Goal: Task Accomplishment & Management: Use online tool/utility

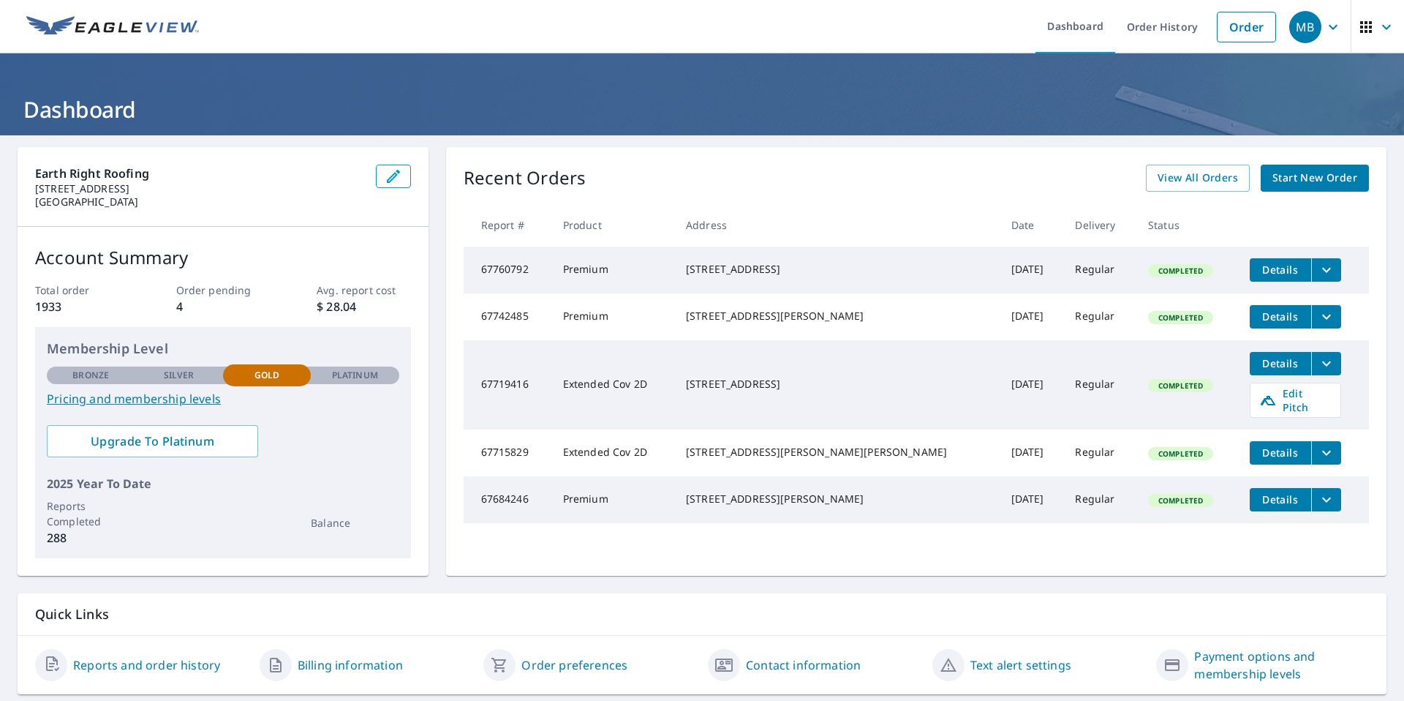
click at [1259, 273] on span "Details" at bounding box center [1281, 270] width 44 height 14
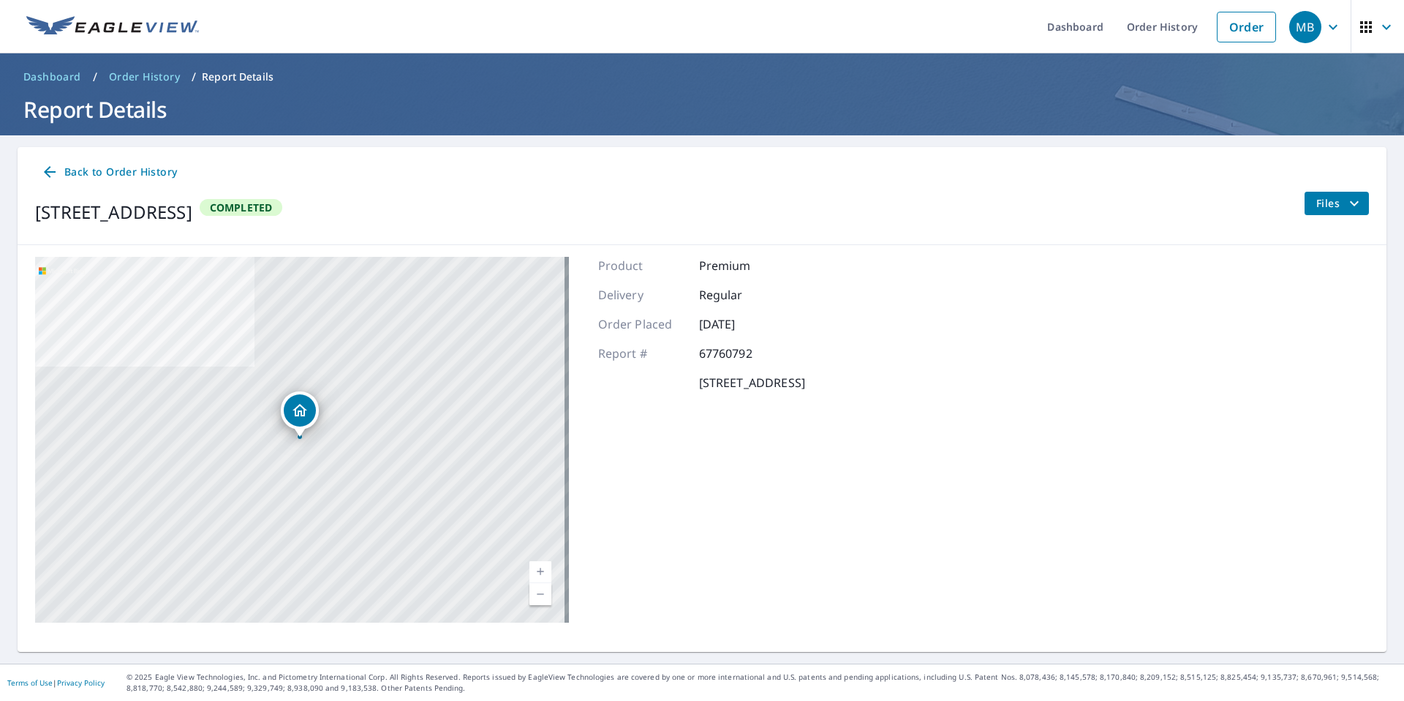
click at [1347, 205] on icon "filesDropdownBtn-67760792" at bounding box center [1355, 204] width 18 height 18
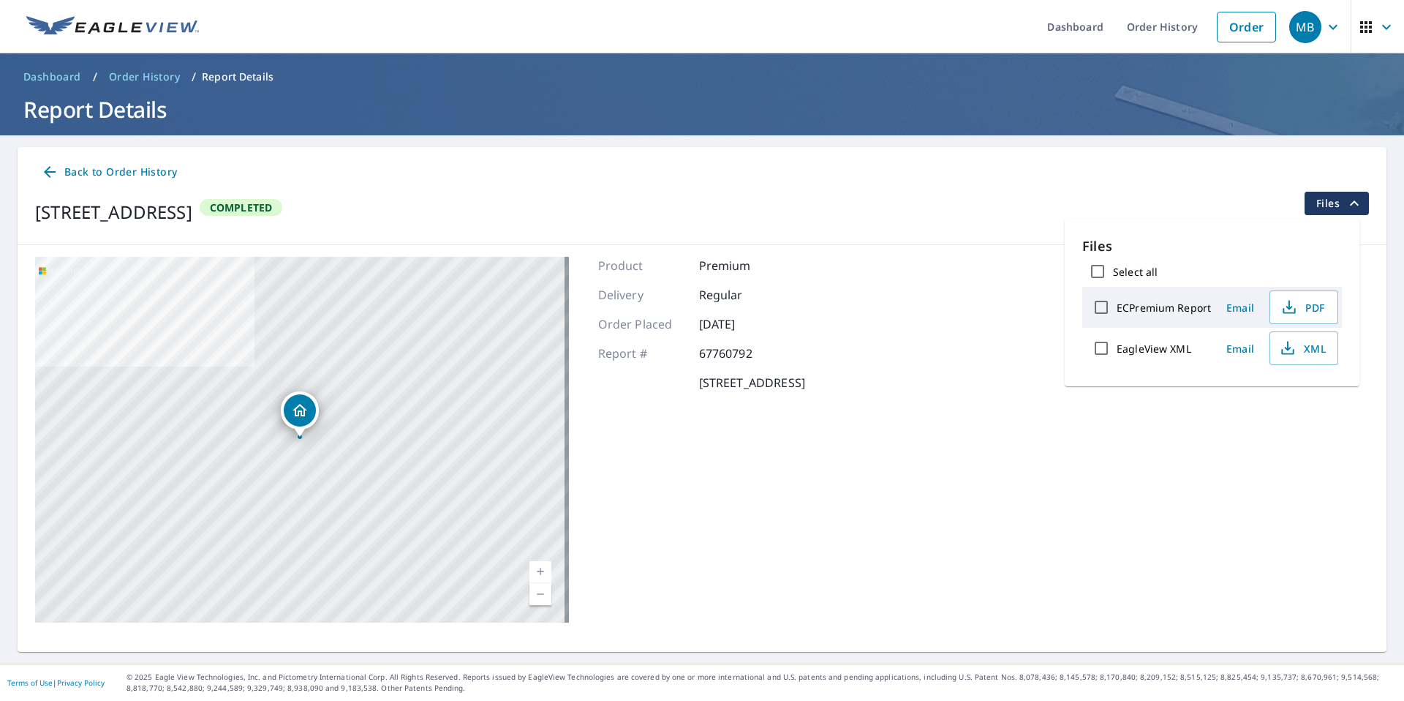
click at [957, 320] on div "[STREET_ADDRESS] Aerial Road A standard road map Aerial A detailed look from ab…" at bounding box center [702, 439] width 1369 height 389
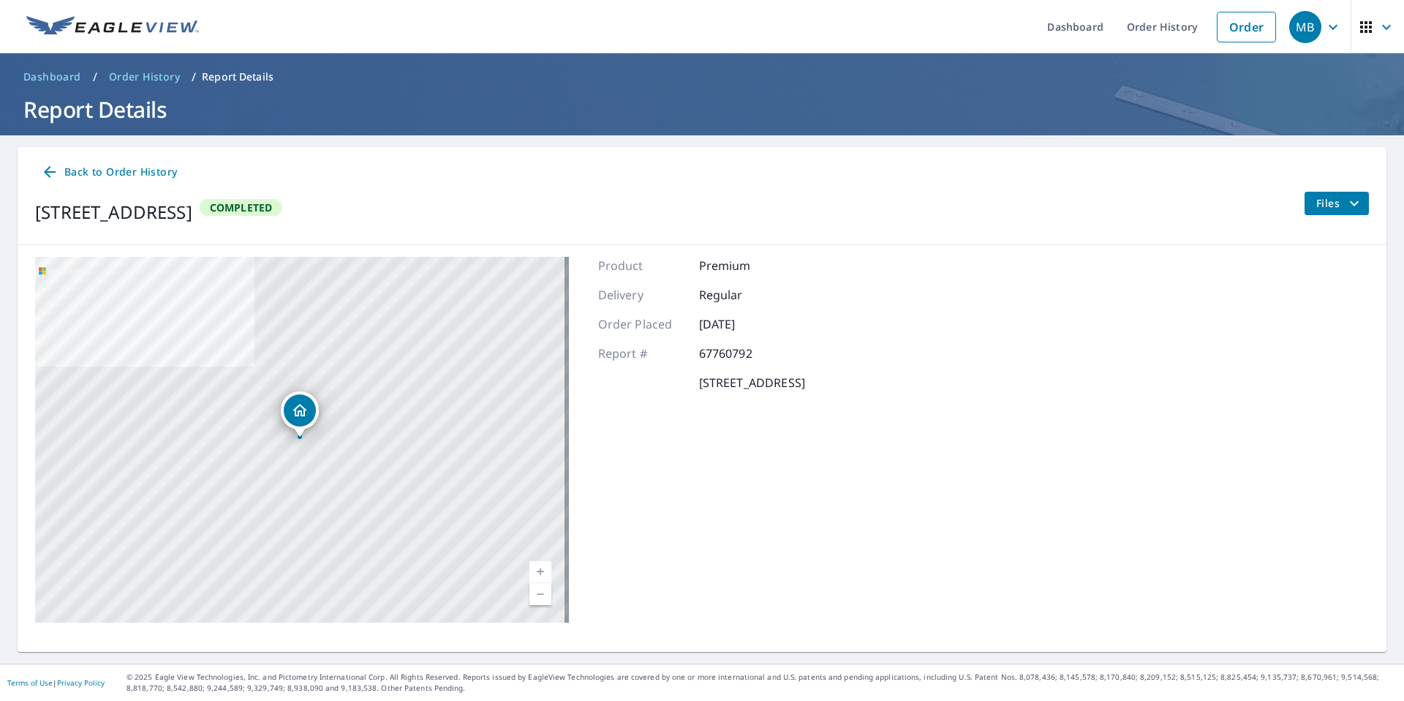
click at [1292, 31] on div "MB" at bounding box center [1306, 27] width 32 height 32
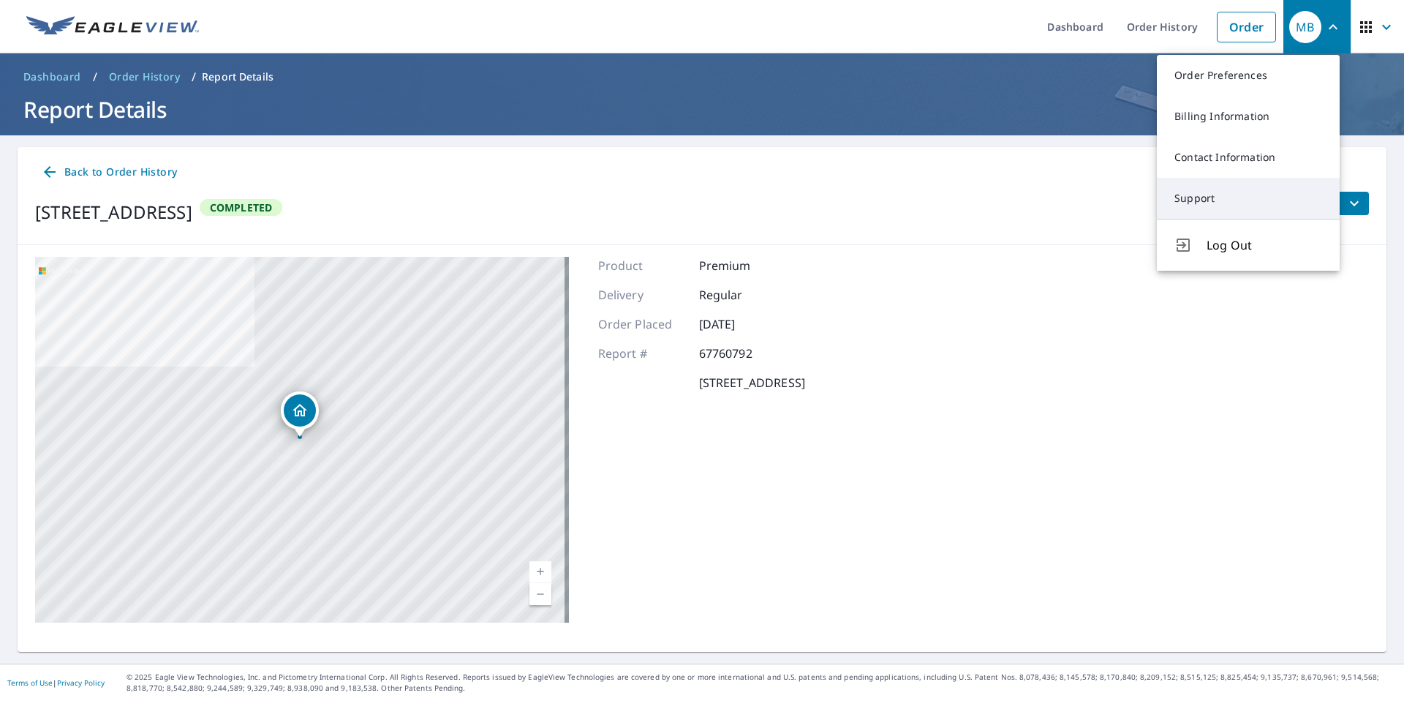
click at [1235, 202] on link "Support" at bounding box center [1248, 198] width 183 height 41
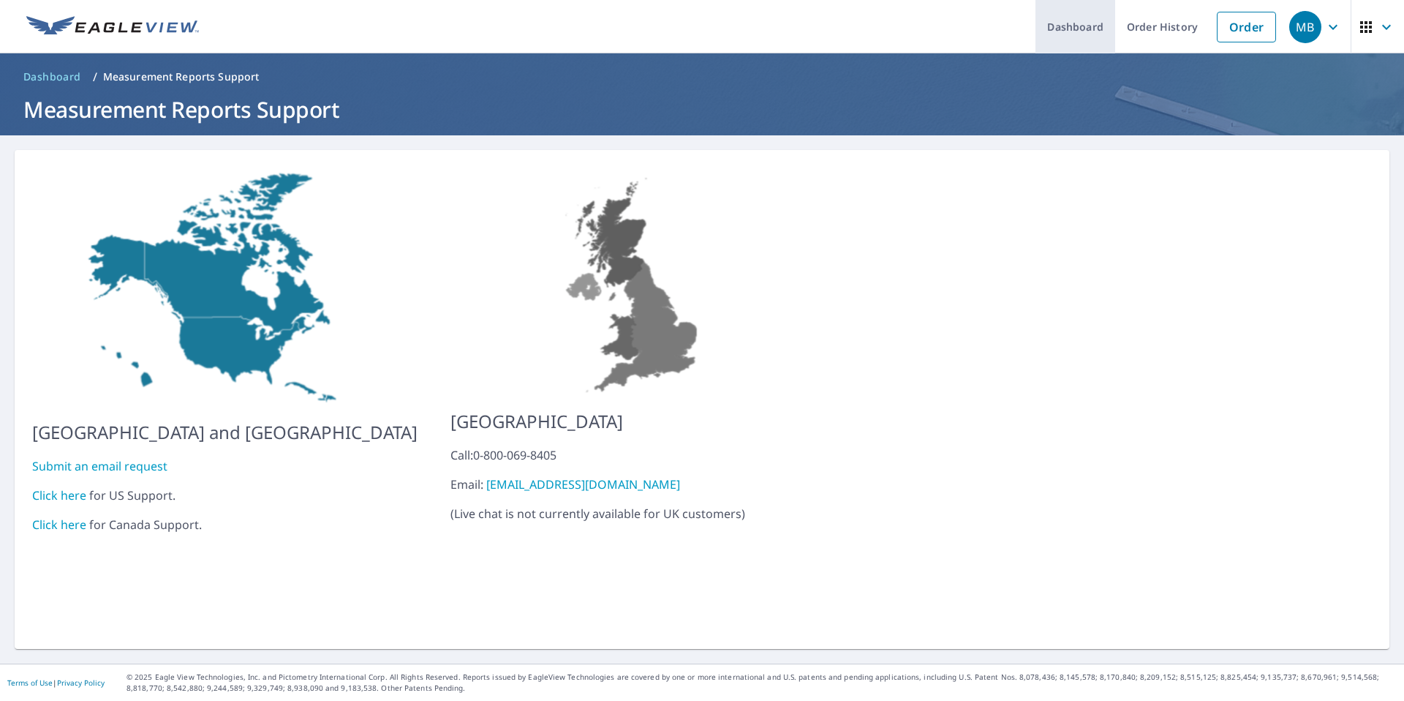
click at [1077, 24] on link "Dashboard" at bounding box center [1076, 26] width 80 height 53
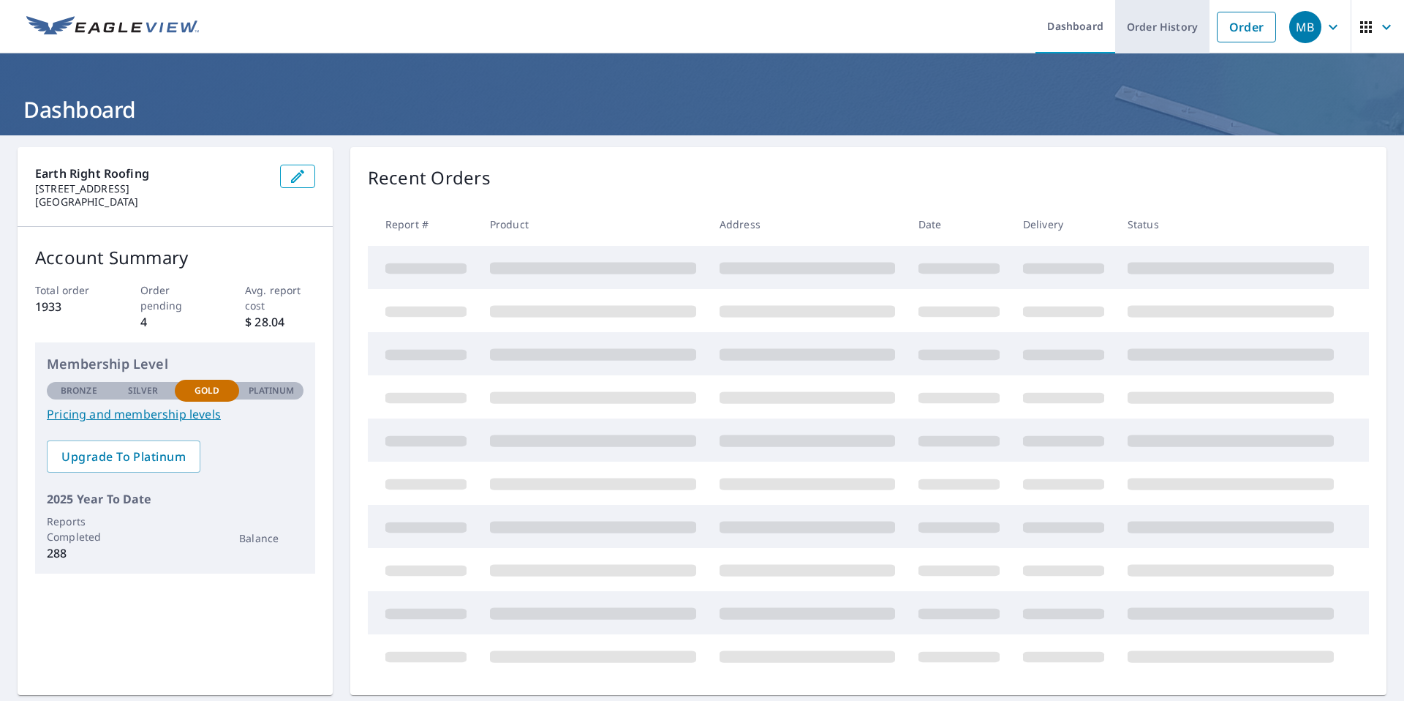
click at [1157, 34] on link "Order History" at bounding box center [1162, 26] width 94 height 53
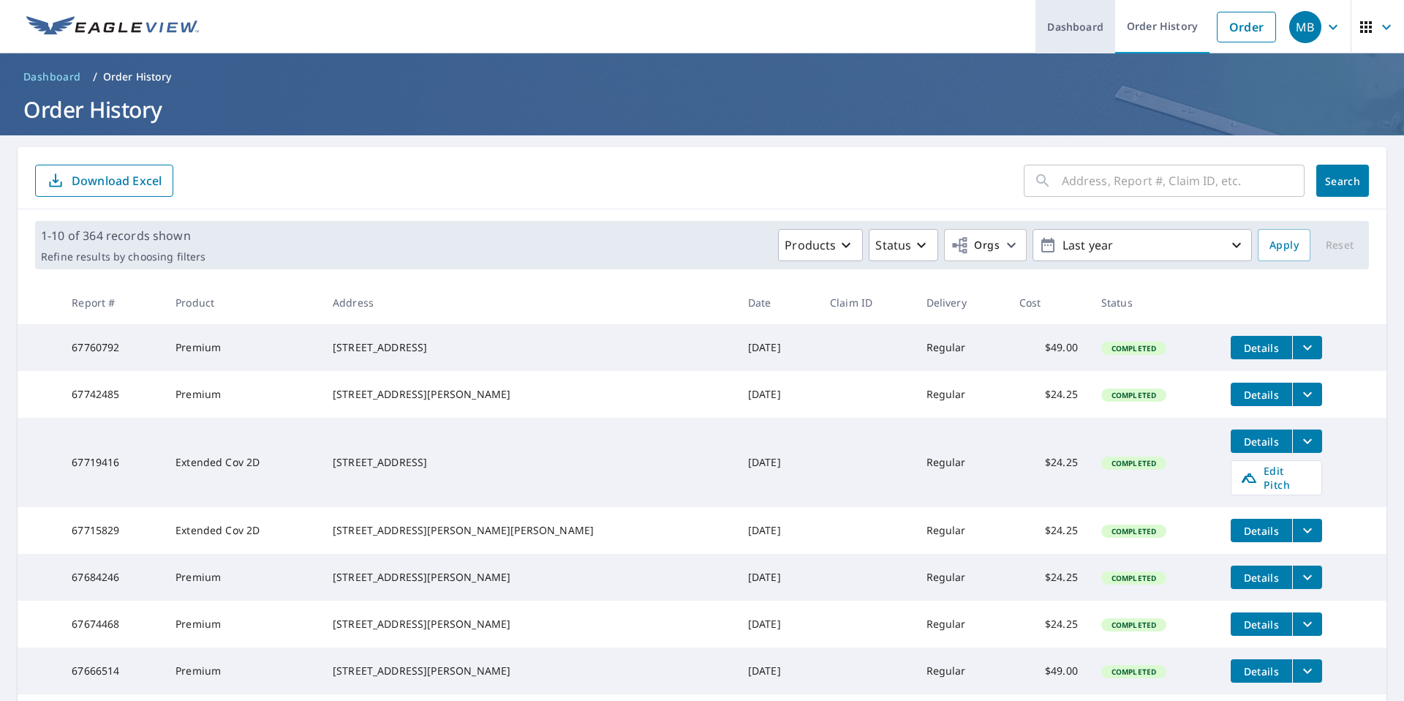
click at [1084, 23] on link "Dashboard" at bounding box center [1076, 26] width 80 height 53
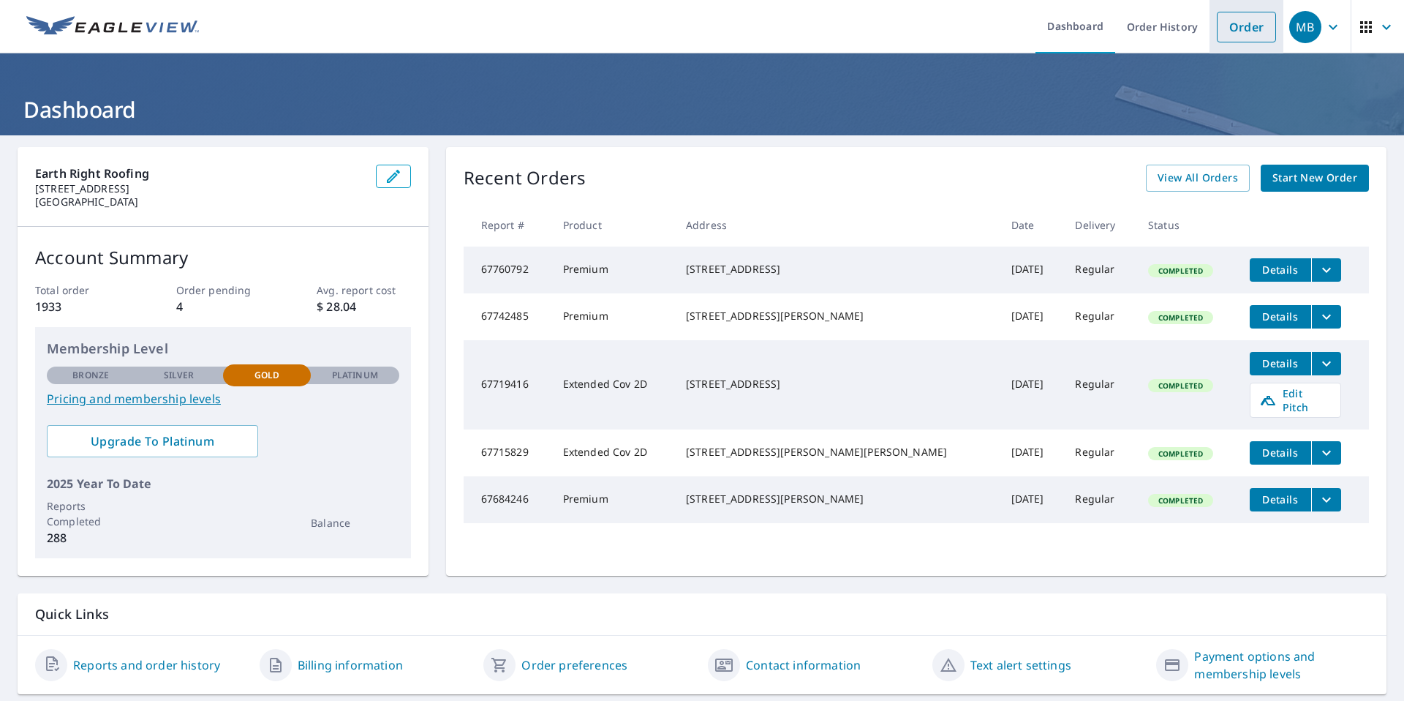
click at [1235, 27] on link "Order" at bounding box center [1246, 27] width 59 height 31
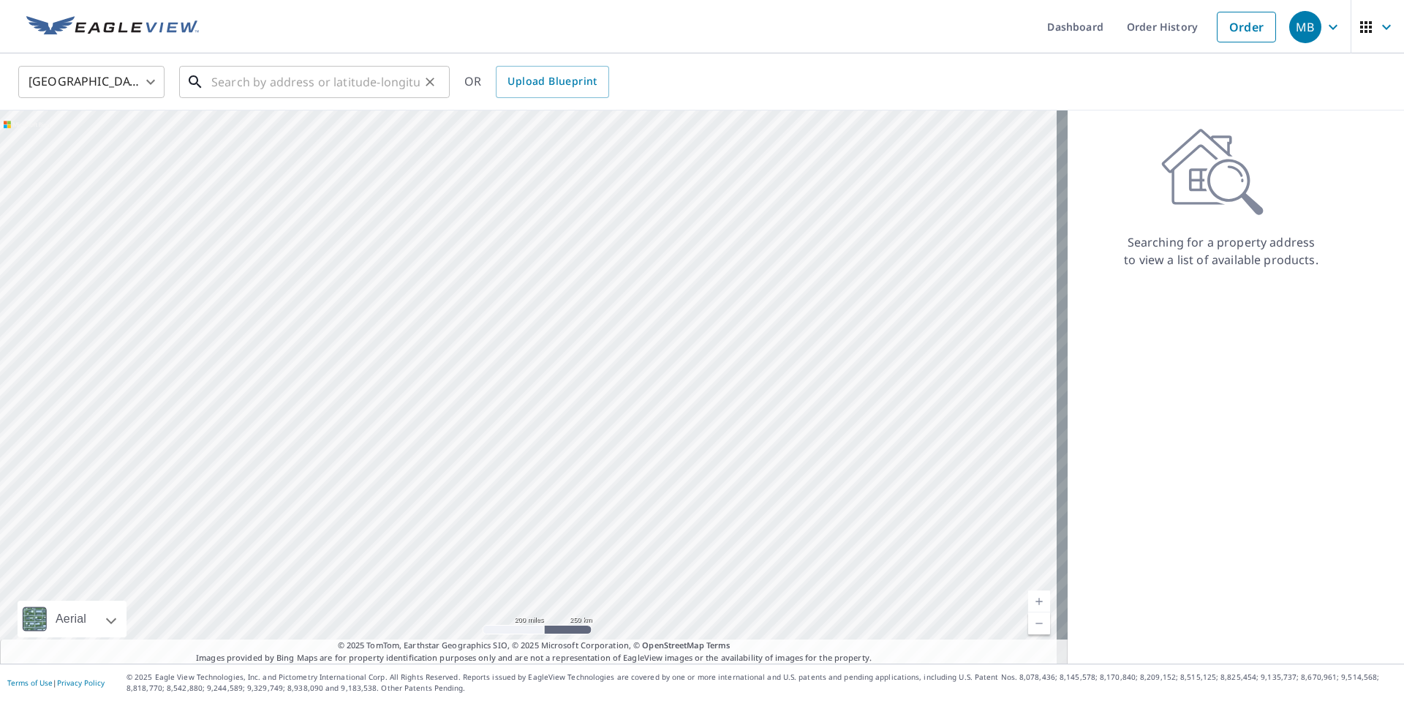
click at [348, 75] on input "text" at bounding box center [315, 81] width 208 height 41
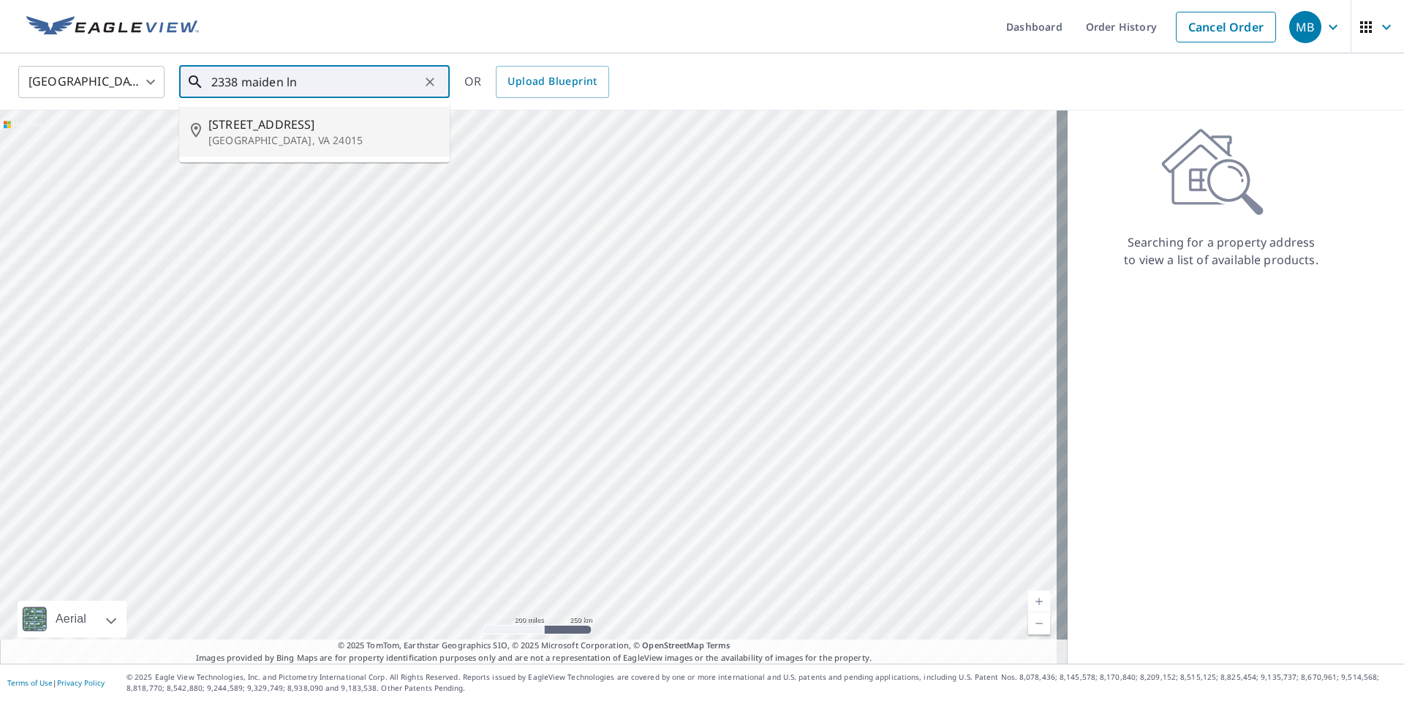
click at [306, 142] on p "[GEOGRAPHIC_DATA], VA 24015" at bounding box center [323, 140] width 230 height 15
type input "[STREET_ADDRESS]"
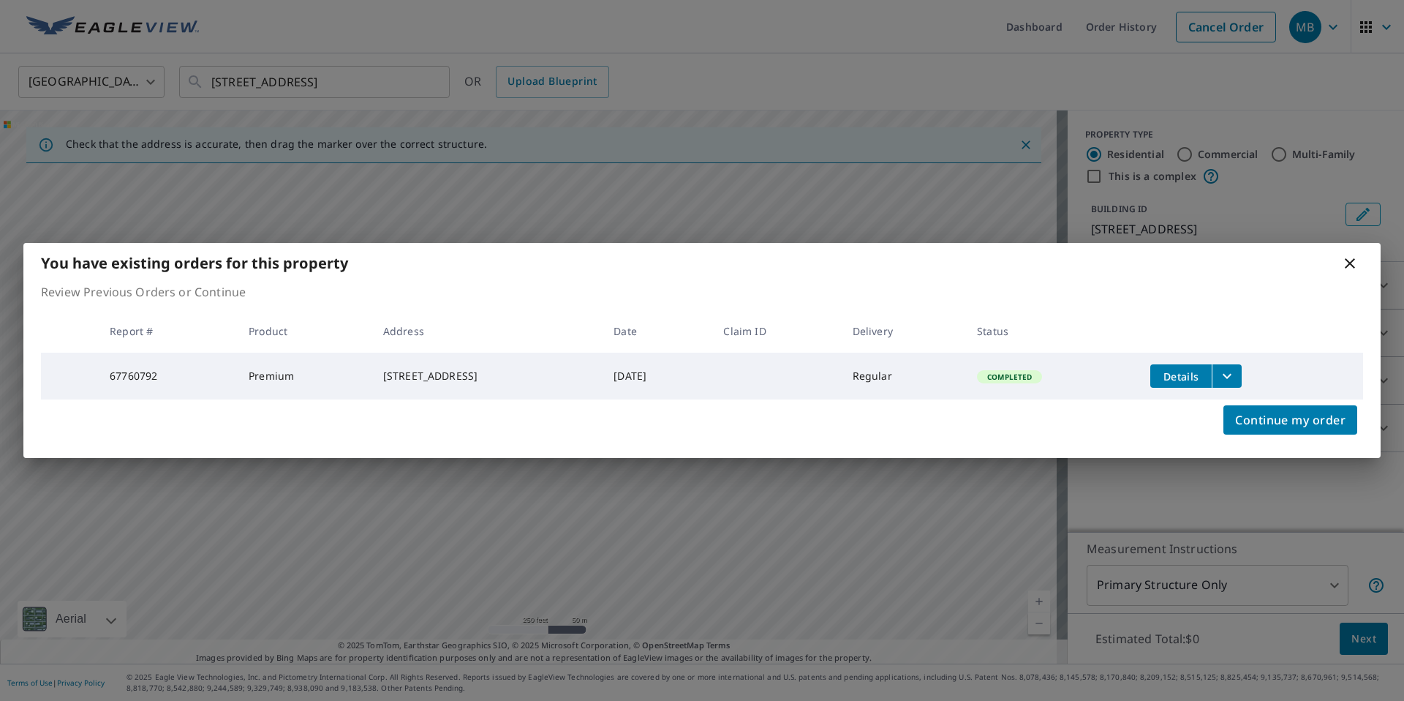
click at [1348, 258] on icon at bounding box center [1350, 263] width 10 height 10
